Goal: Contribute content: Add original content to the website for others to see

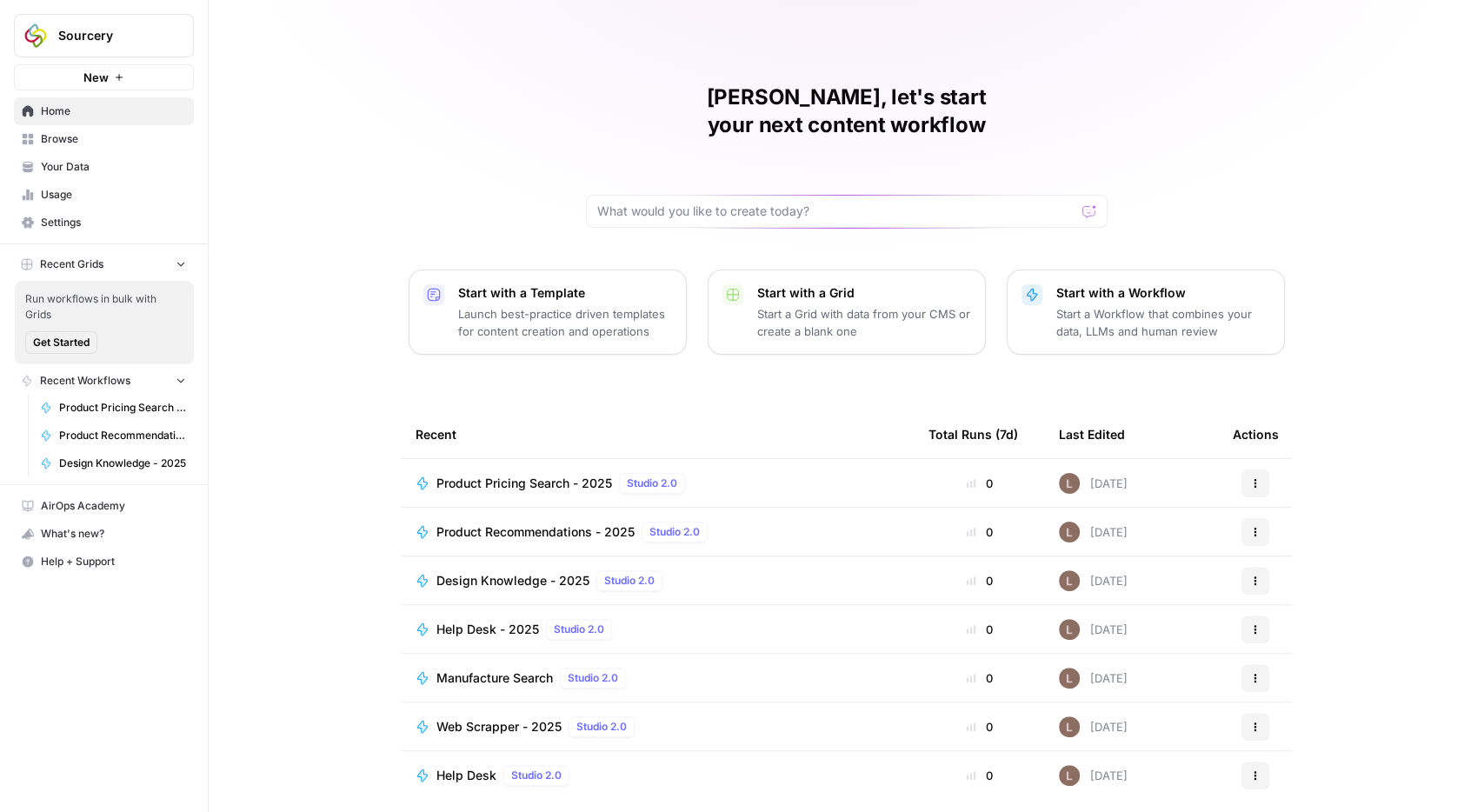
click at [86, 166] on span "Your Data" at bounding box center [113, 167] width 146 height 16
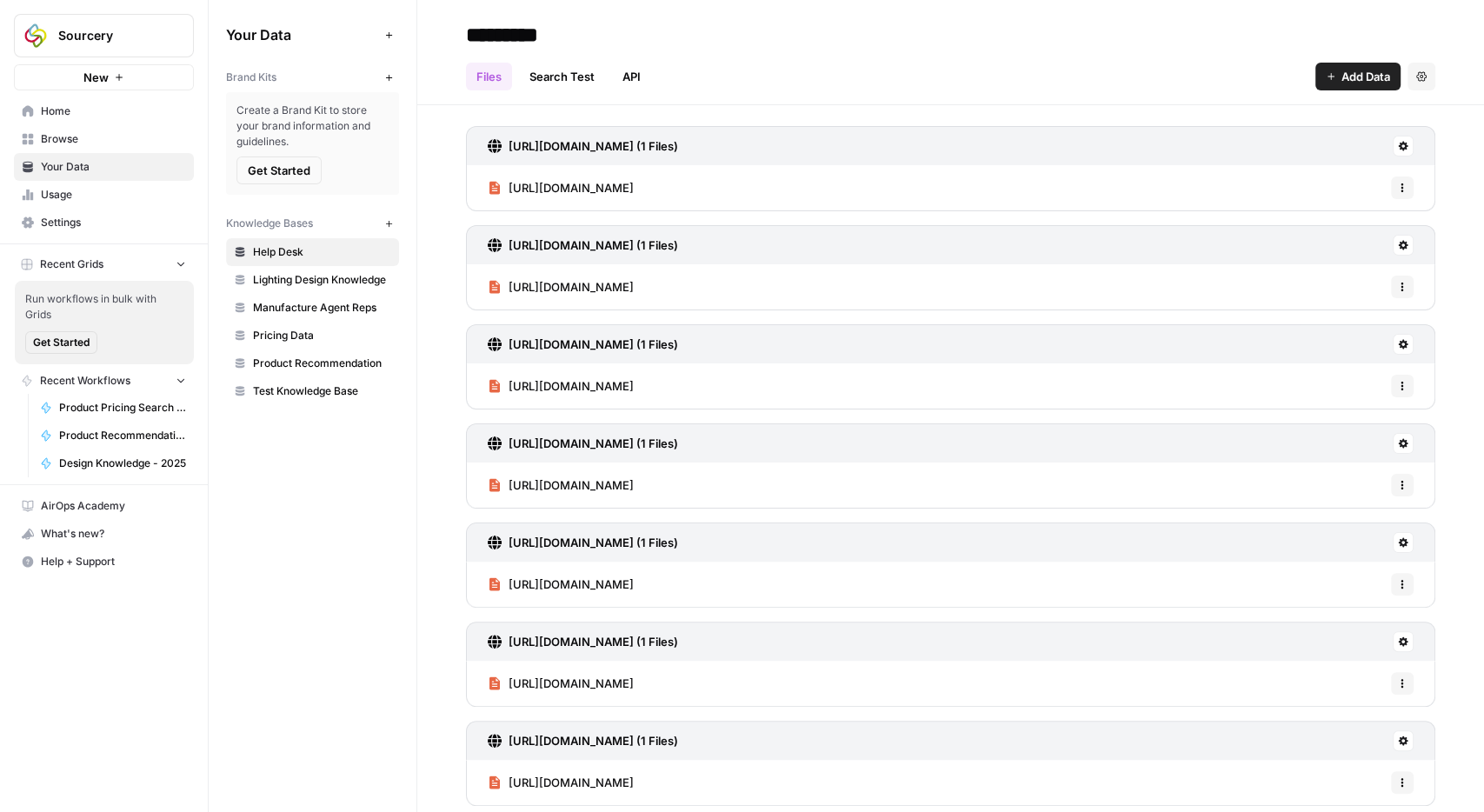
click at [301, 338] on span "Pricing Data" at bounding box center [322, 335] width 138 height 16
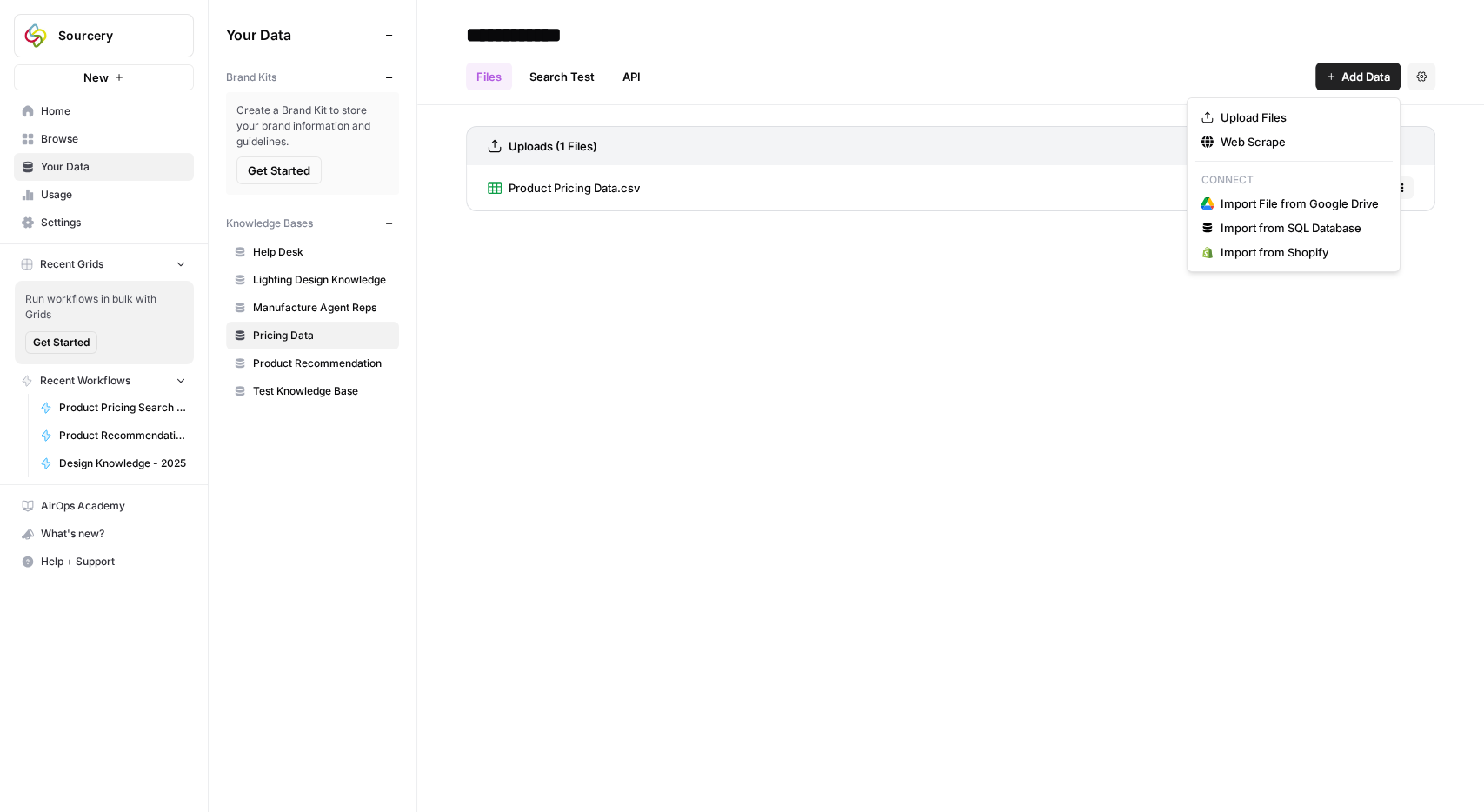
click at [1365, 81] on span "Add Data" at bounding box center [1365, 76] width 49 height 18
click at [1261, 116] on span "Upload Files" at bounding box center [1300, 117] width 159 height 18
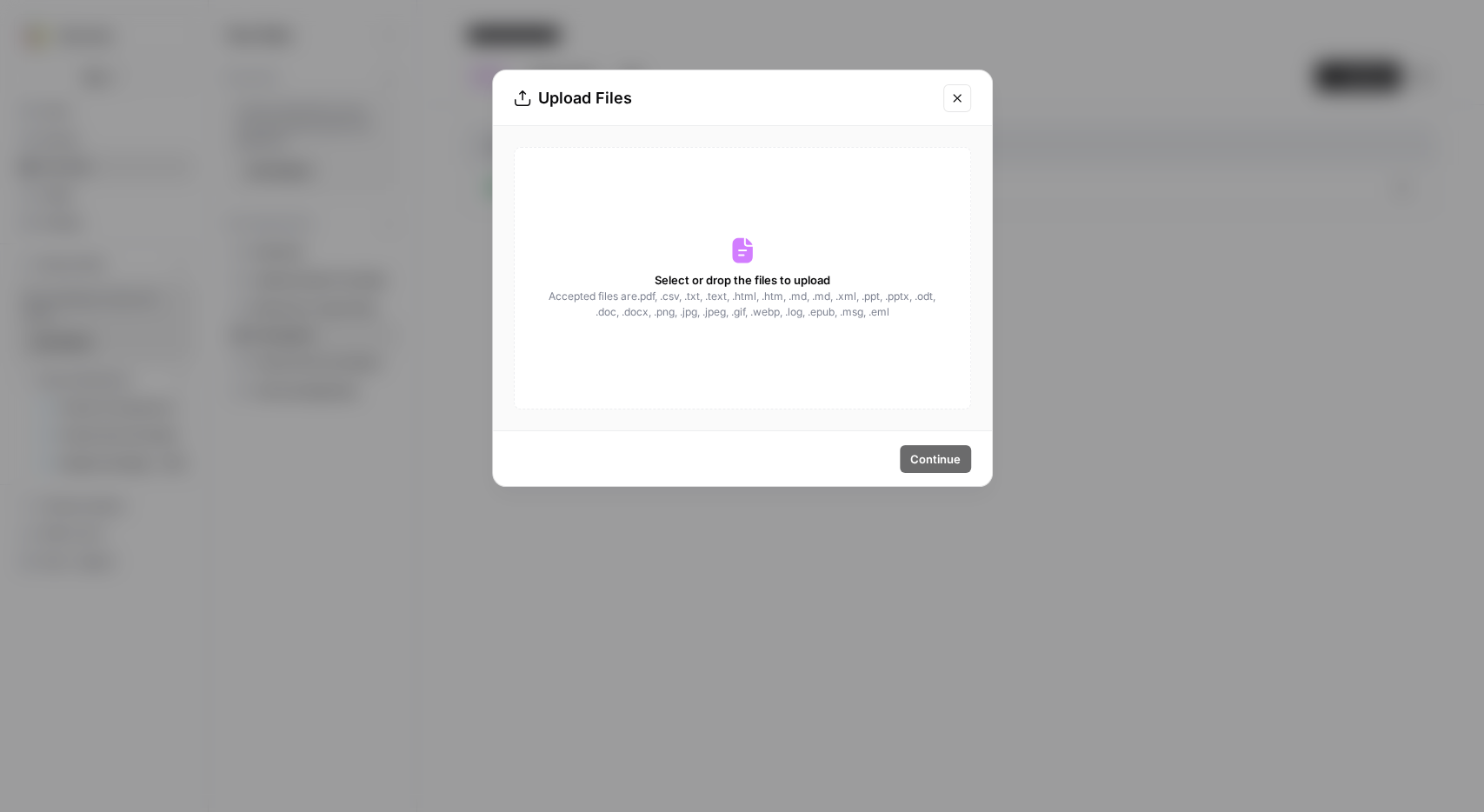
click at [795, 261] on div "Select or drop the files to upload Accepted files are .pdf, .csv, .txt, .text, …" at bounding box center [742, 277] width 457 height 263
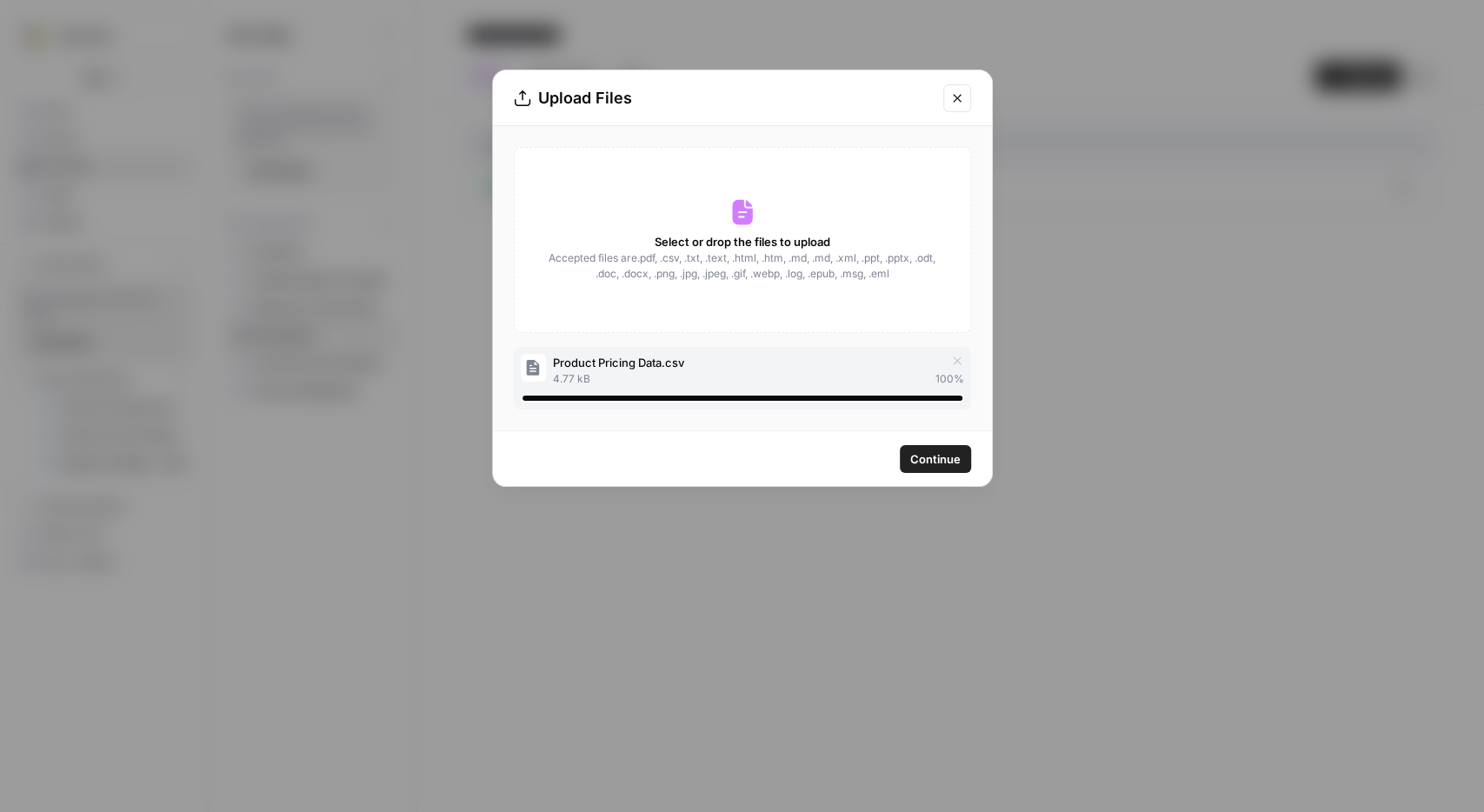
drag, startPoint x: 833, startPoint y: 92, endPoint x: 835, endPoint y: 112, distance: 20.1
click at [835, 112] on div "Upload Files" at bounding box center [742, 98] width 499 height 55
click at [680, 360] on span "Product Pricing Data.csv" at bounding box center [618, 362] width 131 height 18
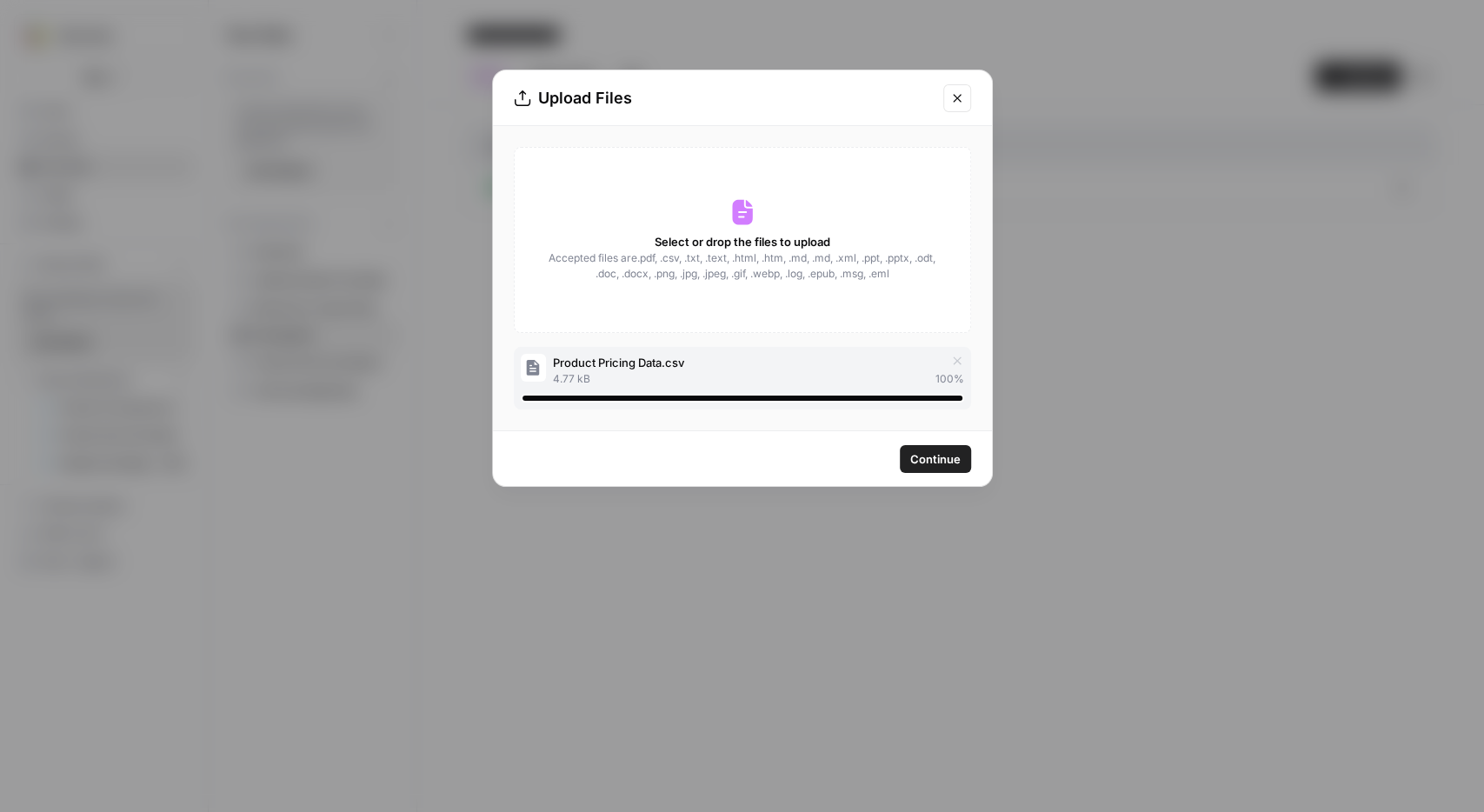
click at [739, 362] on div "Product Pricing Data.csv" at bounding box center [758, 362] width 410 height 18
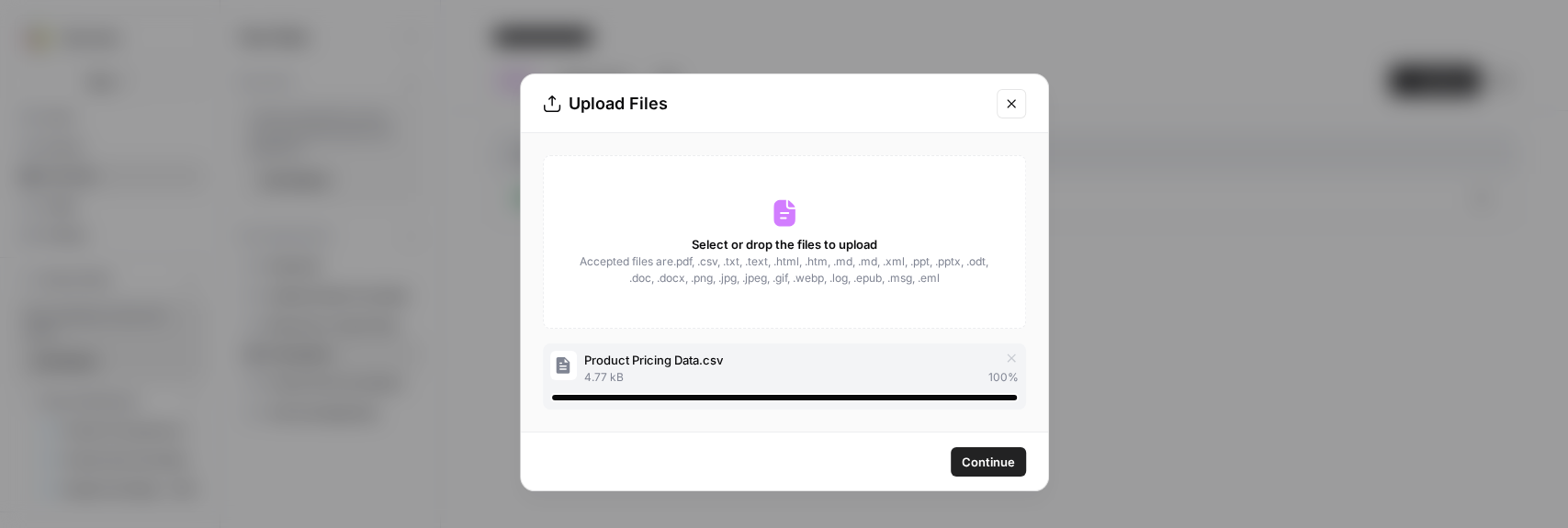
click at [1008, 354] on icon "button" at bounding box center [1011, 358] width 15 height 15
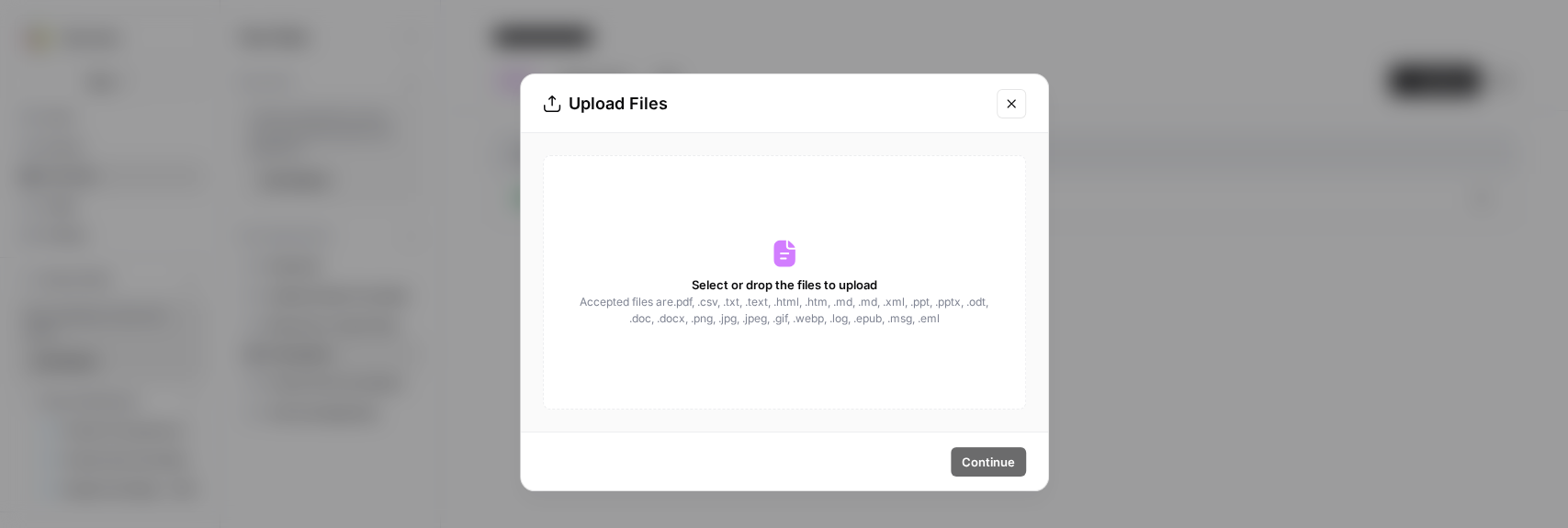
click at [815, 277] on span "Select or drop the files to upload" at bounding box center [784, 284] width 186 height 19
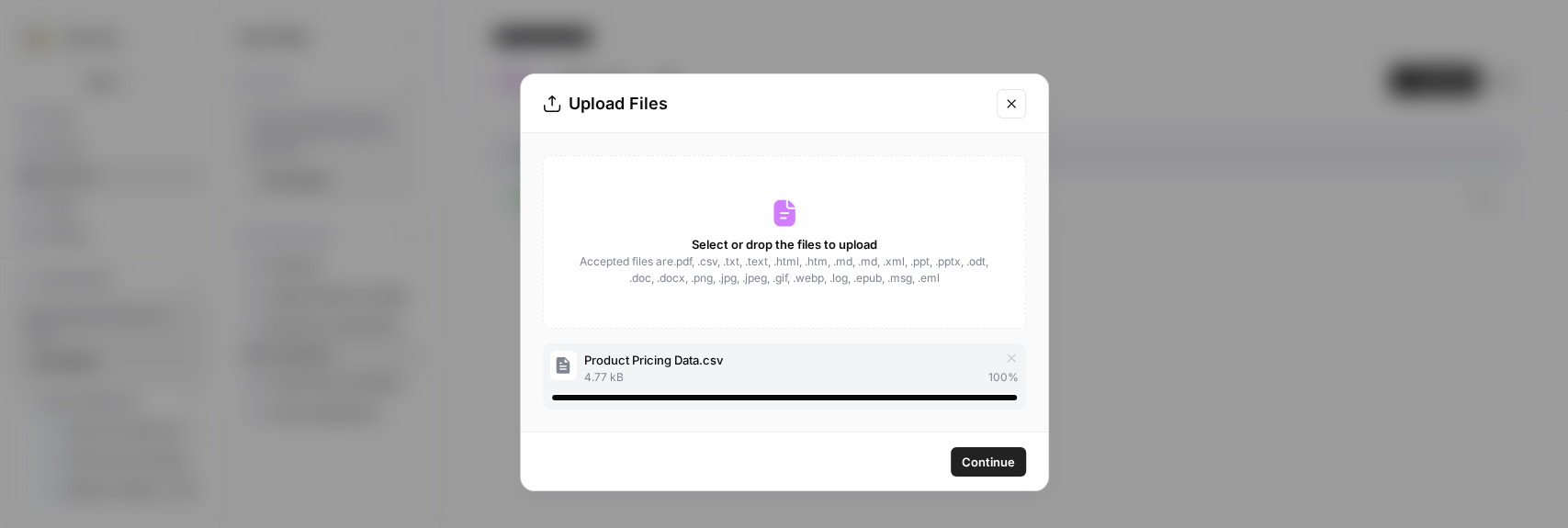
click at [934, 73] on div "Upload Files Select or drop the files to upload Accepted files are .pdf, .csv, …" at bounding box center [784, 264] width 1568 height 528
click at [693, 366] on span "Product Pricing Data.csv" at bounding box center [653, 359] width 138 height 19
click at [772, 346] on div "Product Pricing Data.csv 4.77 kB 100 %" at bounding box center [784, 377] width 483 height 66
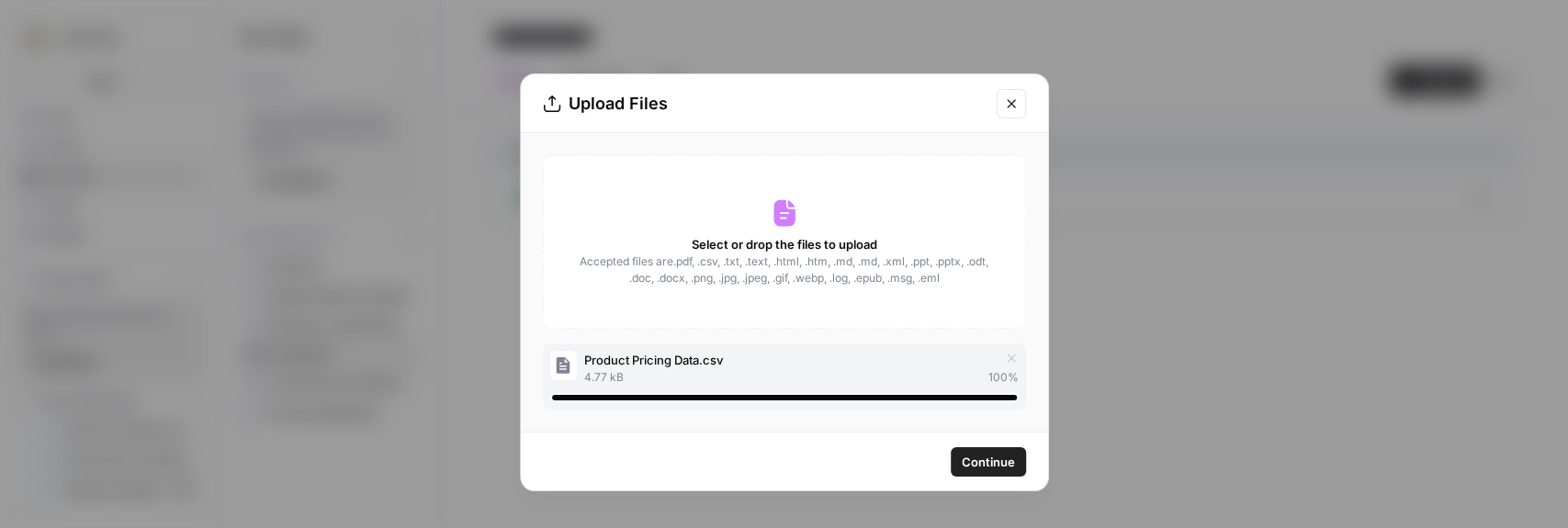
click at [1012, 354] on icon "button" at bounding box center [1011, 358] width 15 height 15
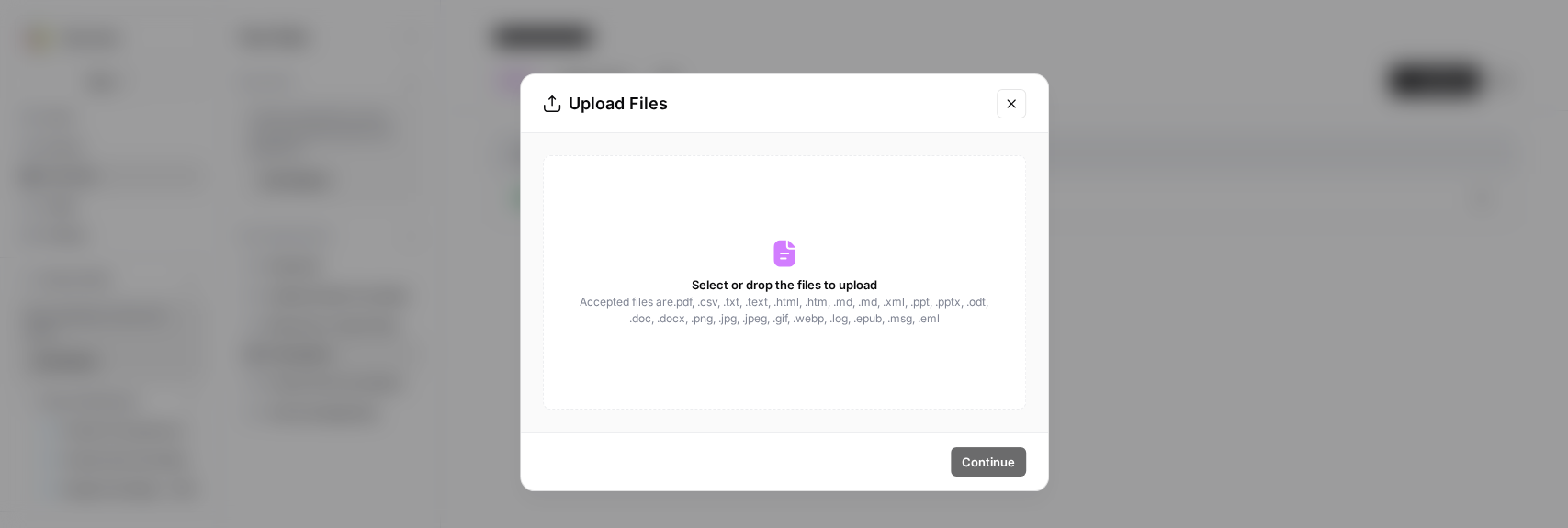
click at [823, 265] on div "Select or drop the files to upload Accepted files are .pdf, .csv, .txt, .text, …" at bounding box center [784, 282] width 483 height 254
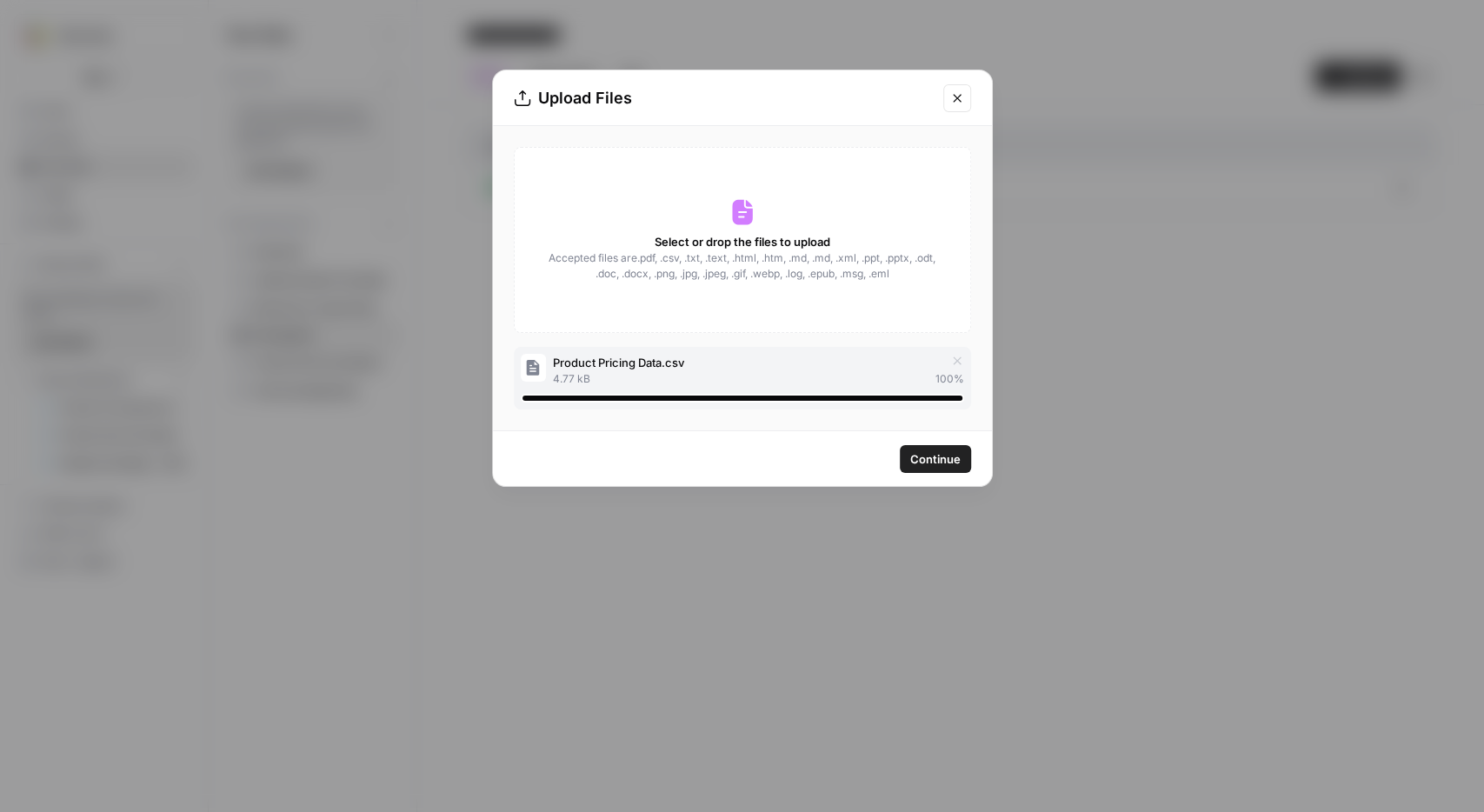
click at [960, 103] on icon "Close modal" at bounding box center [957, 98] width 14 height 14
